Goal: Task Accomplishment & Management: Manage account settings

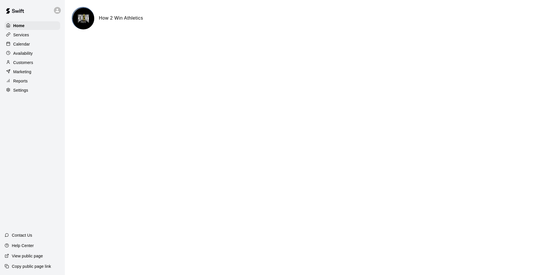
click at [21, 48] on div "Calendar" at bounding box center [33, 44] width 56 height 9
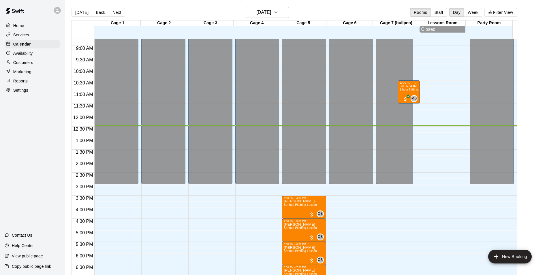
scroll to position [201, 0]
click at [287, 17] on button "[DATE]" at bounding box center [267, 12] width 43 height 11
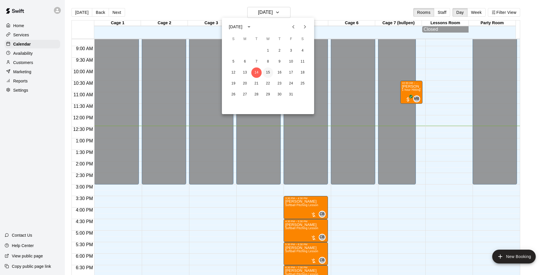
click at [269, 68] on button "15" at bounding box center [268, 72] width 10 height 10
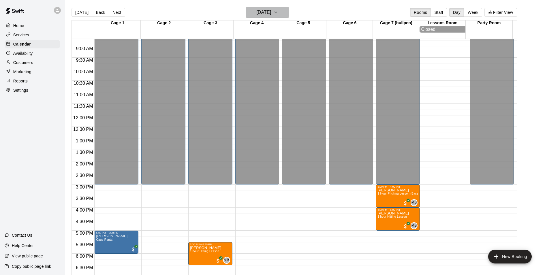
click at [278, 13] on icon "button" at bounding box center [275, 12] width 5 height 7
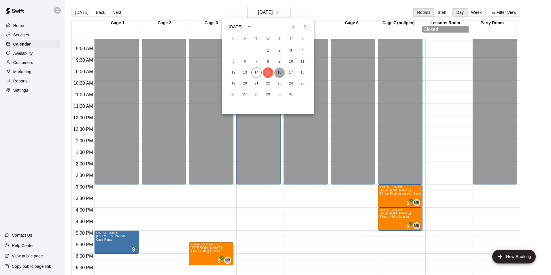
drag, startPoint x: 281, startPoint y: 73, endPoint x: 288, endPoint y: 73, distance: 7.8
click at [282, 73] on button "16" at bounding box center [279, 72] width 10 height 10
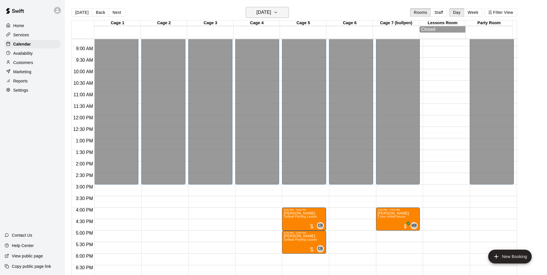
click at [271, 11] on h6 "[DATE]" at bounding box center [263, 12] width 15 height 8
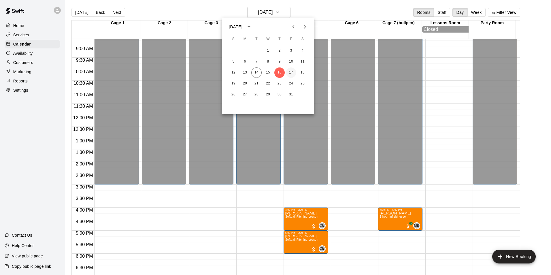
click at [290, 73] on button "17" at bounding box center [291, 72] width 10 height 10
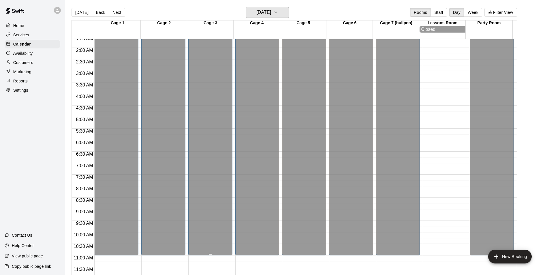
scroll to position [0, 0]
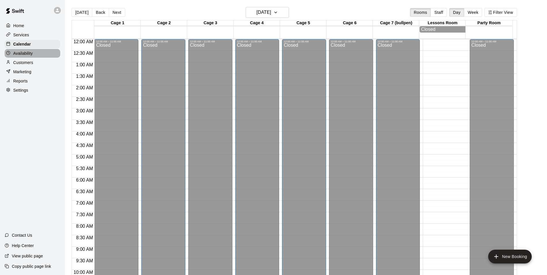
click at [31, 58] on div "Availability" at bounding box center [33, 53] width 56 height 9
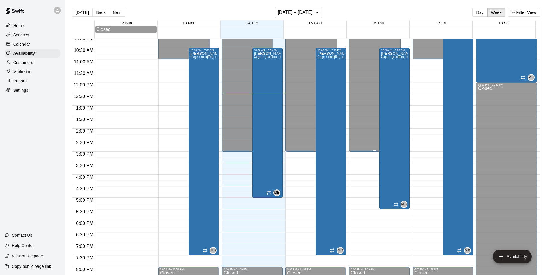
scroll to position [173, 0]
